Goal: Information Seeking & Learning: Find specific fact

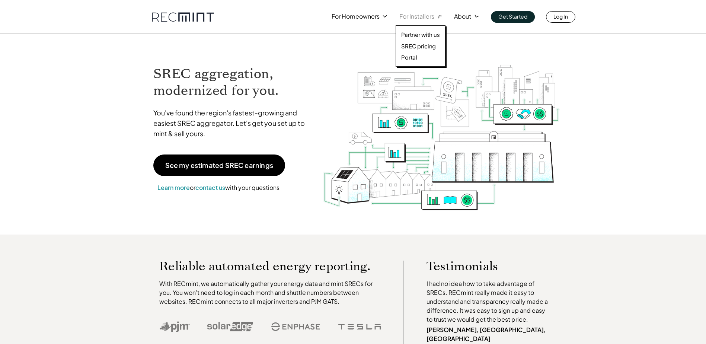
click at [420, 17] on p "For Installers" at bounding box center [416, 16] width 35 height 10
click at [414, 45] on p "SREC pricing" at bounding box center [418, 45] width 35 height 7
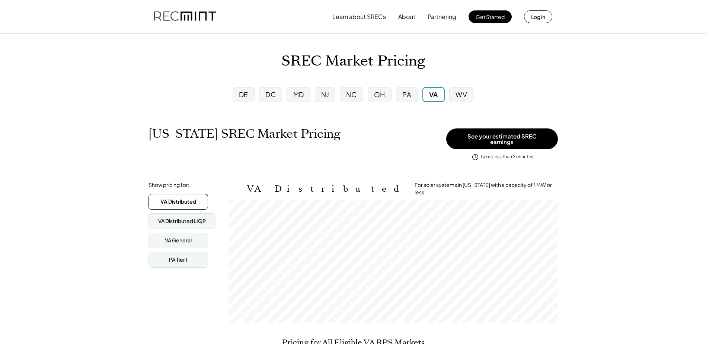
scroll to position [123, 329]
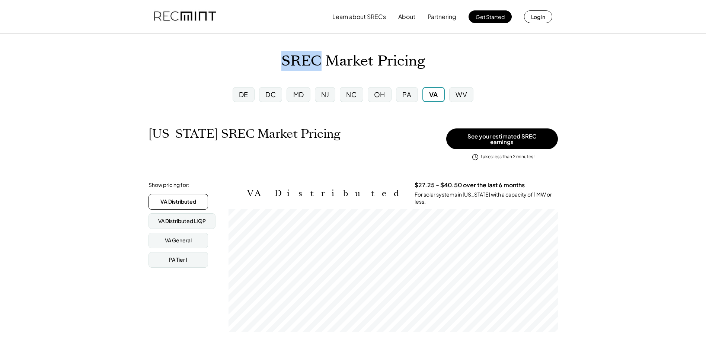
drag, startPoint x: 321, startPoint y: 61, endPoint x: 286, endPoint y: 60, distance: 35.8
click at [286, 60] on h1 "SREC Market Pricing" at bounding box center [353, 60] width 144 height 17
drag, startPoint x: 286, startPoint y: 60, endPoint x: 247, endPoint y: 64, distance: 38.6
click at [247, 64] on div "SREC Market Pricing" at bounding box center [353, 60] width 706 height 17
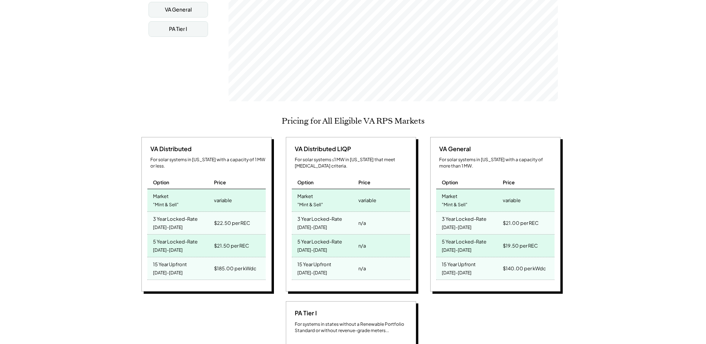
scroll to position [223, 0]
